Goal: Information Seeking & Learning: Learn about a topic

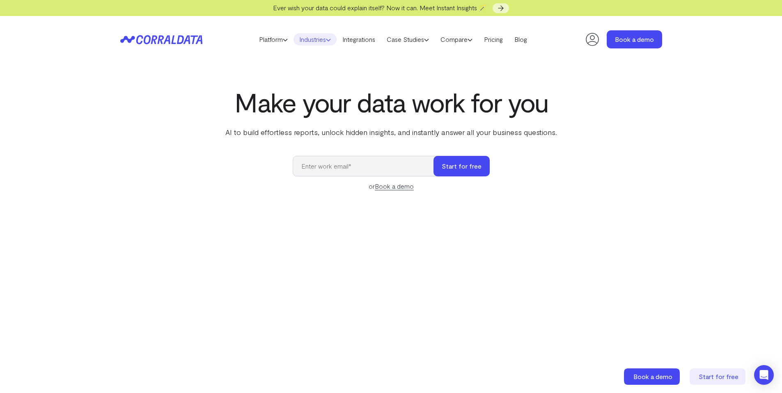
click at [330, 39] on icon at bounding box center [328, 39] width 5 height 5
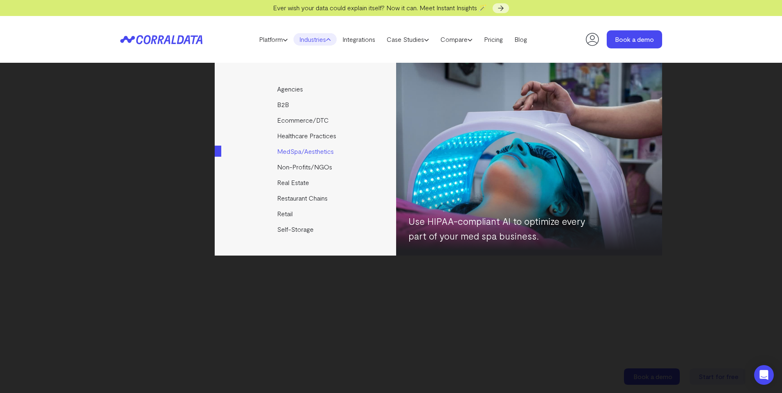
click at [302, 150] on link "MedSpa/Aesthetics" at bounding box center [306, 152] width 183 height 16
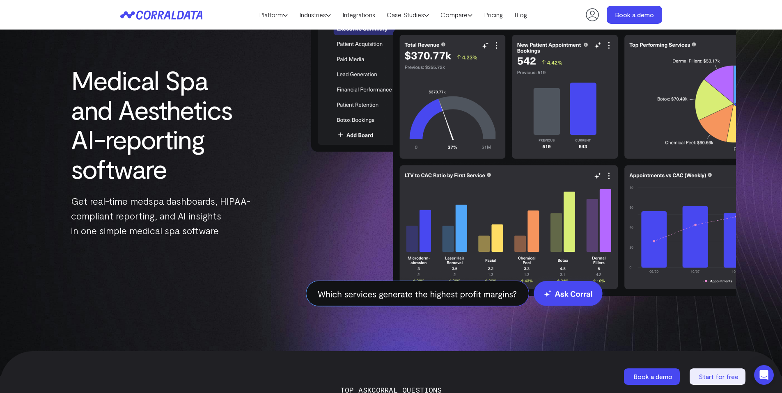
scroll to position [94, 0]
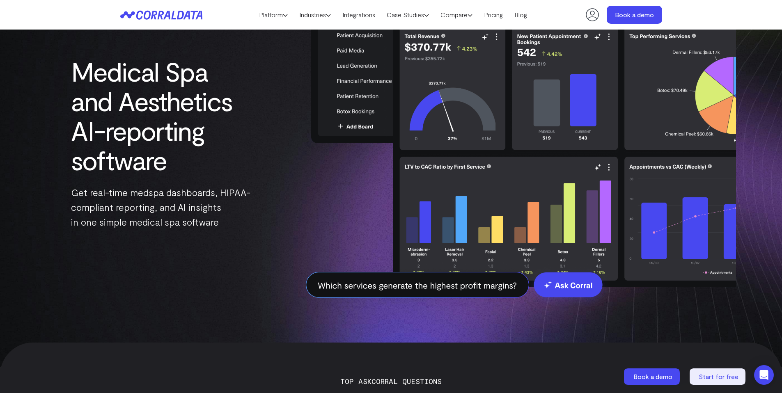
click at [384, 281] on img at bounding box center [506, 143] width 460 height 358
click at [375, 291] on img at bounding box center [506, 143] width 460 height 358
click at [373, 288] on img at bounding box center [506, 143] width 460 height 358
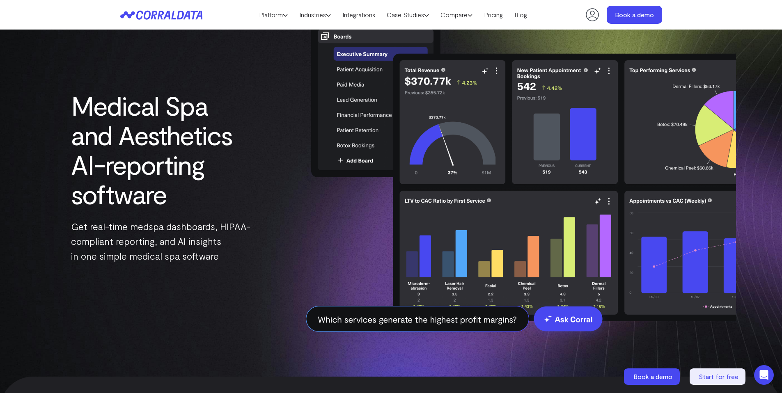
scroll to position [0, 0]
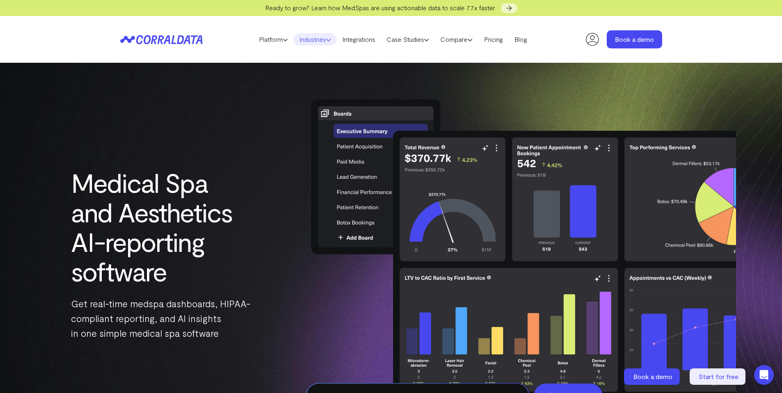
click at [329, 40] on use at bounding box center [328, 40] width 4 height 2
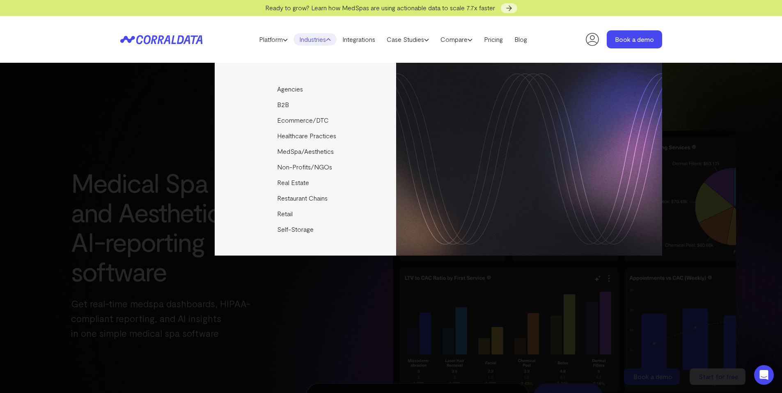
click at [163, 211] on div "Agencies Help your clients become data driven faster through seamless reporting…" at bounding box center [391, 159] width 542 height 193
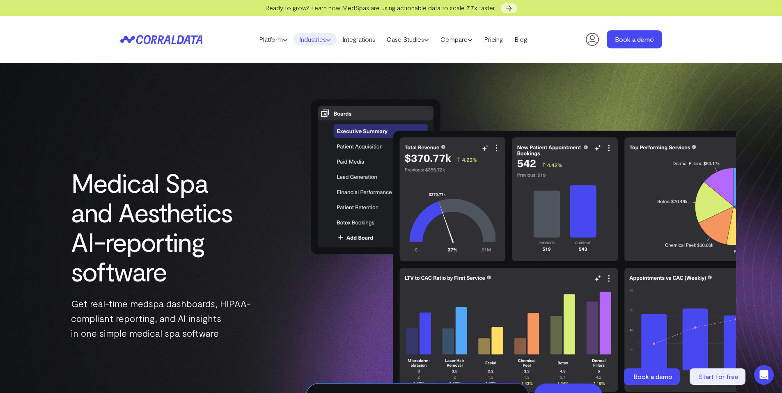
click at [321, 38] on link "Industries" at bounding box center [314, 39] width 43 height 12
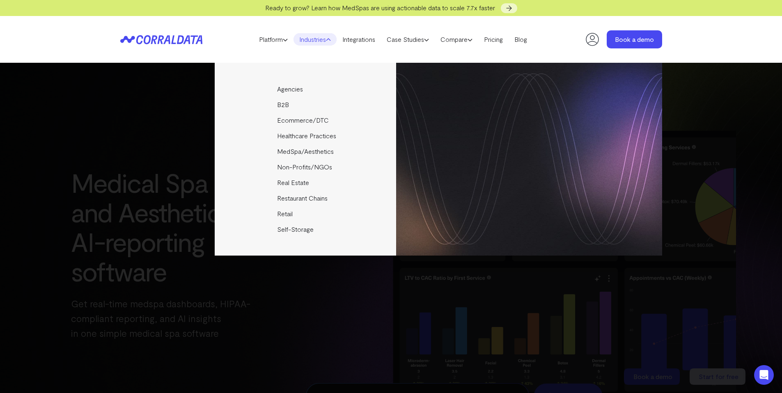
click at [167, 195] on div "Agencies Help your clients become data driven faster through seamless reporting…" at bounding box center [391, 159] width 542 height 193
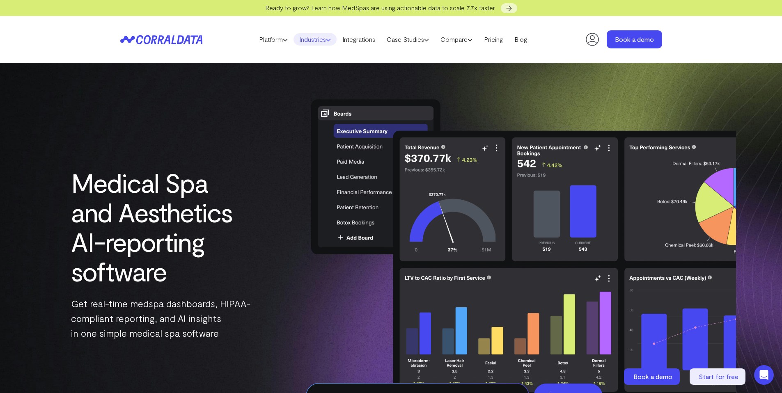
click at [319, 41] on link "Industries" at bounding box center [314, 39] width 43 height 12
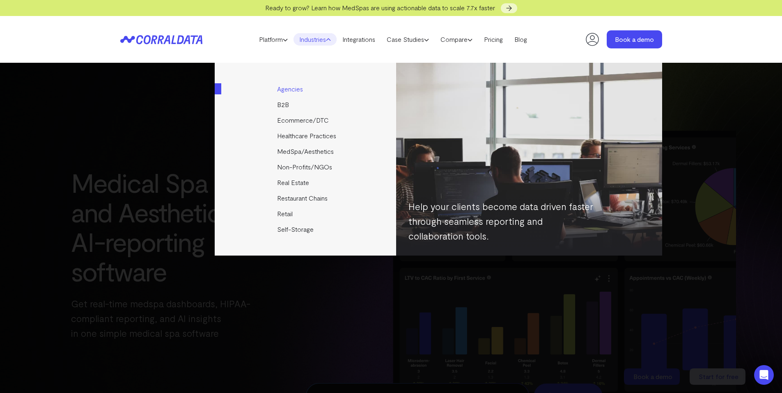
click at [288, 90] on link "Agencies" at bounding box center [306, 89] width 183 height 16
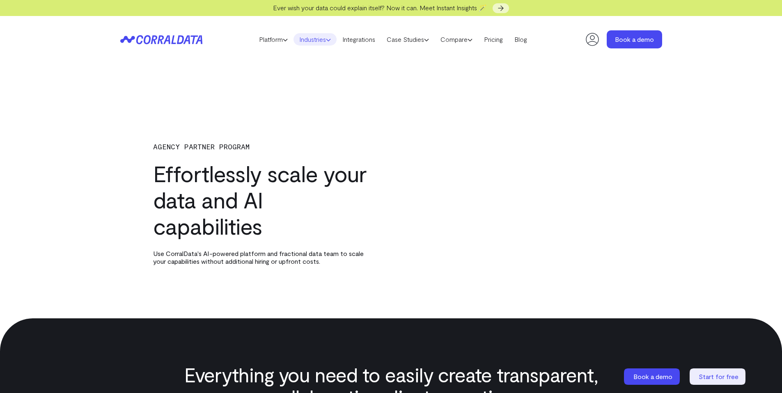
click at [330, 39] on icon at bounding box center [328, 39] width 5 height 5
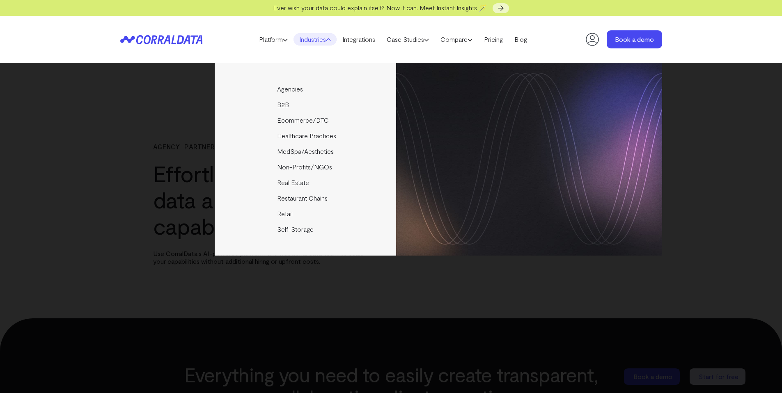
click at [328, 39] on icon at bounding box center [328, 39] width 5 height 5
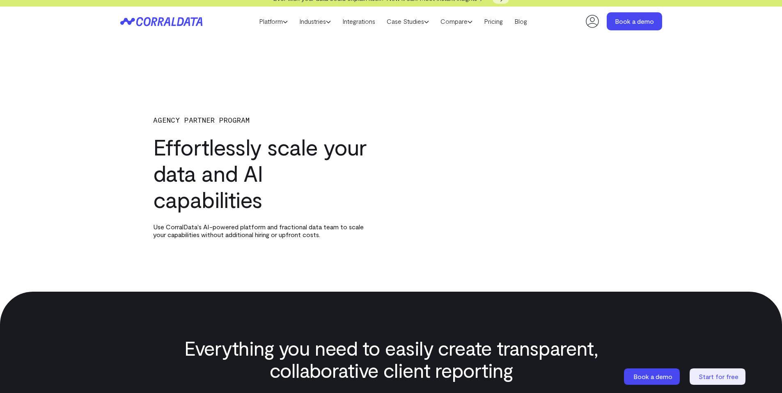
scroll to position [9, 0]
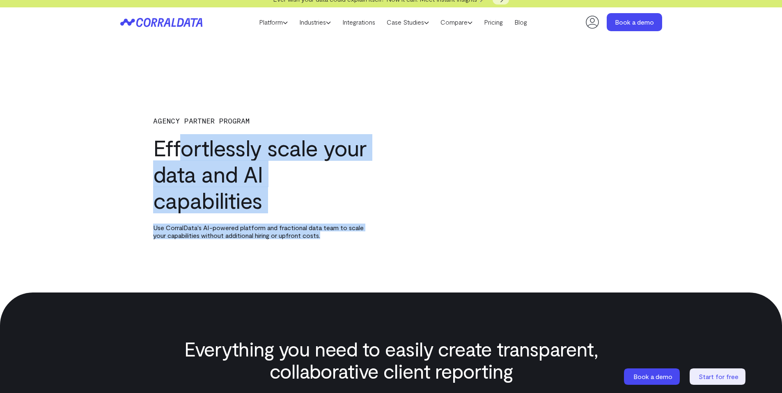
drag, startPoint x: 332, startPoint y: 251, endPoint x: 174, endPoint y: 139, distance: 193.7
click at [176, 139] on div "AGENCY PARTNER PROGRAM Effortlessly scale your data and AI capabilities Use Cor…" at bounding box center [391, 198] width 782 height 190
click at [255, 190] on h1 "Effortlessly scale your data and AI capabilities" at bounding box center [259, 174] width 213 height 79
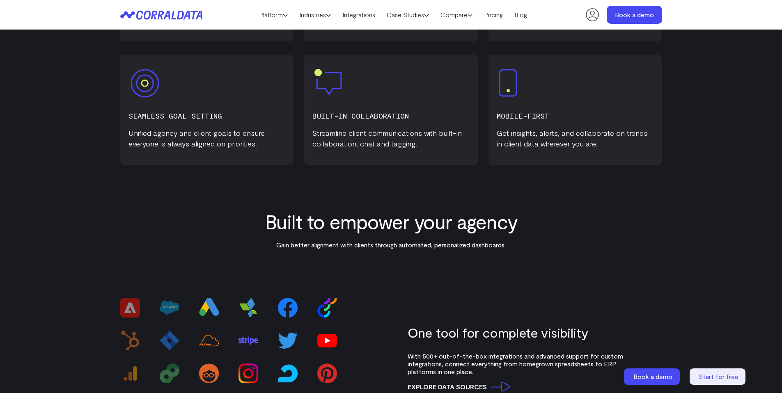
scroll to position [0, 0]
